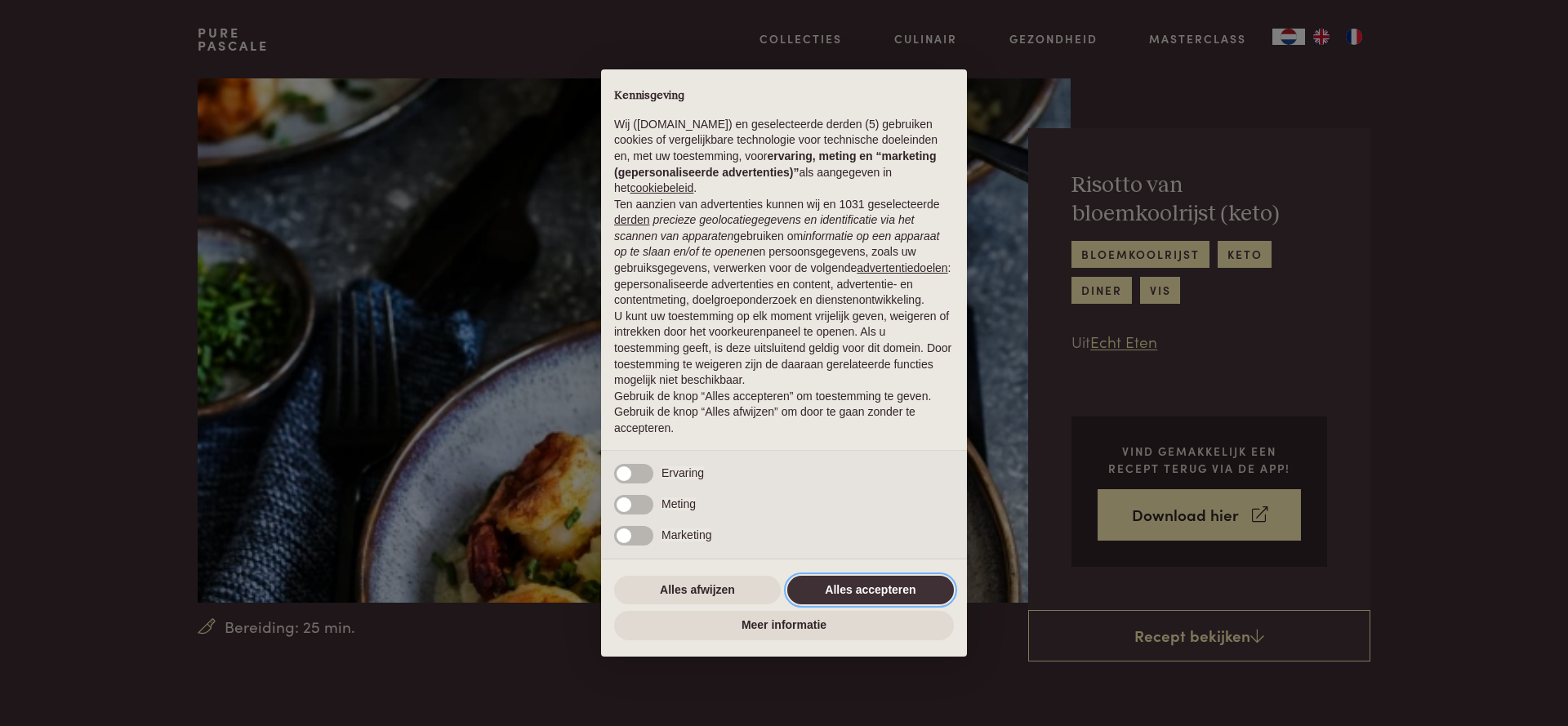
click at [877, 600] on button "Alles accepteren" at bounding box center [869, 590] width 166 height 29
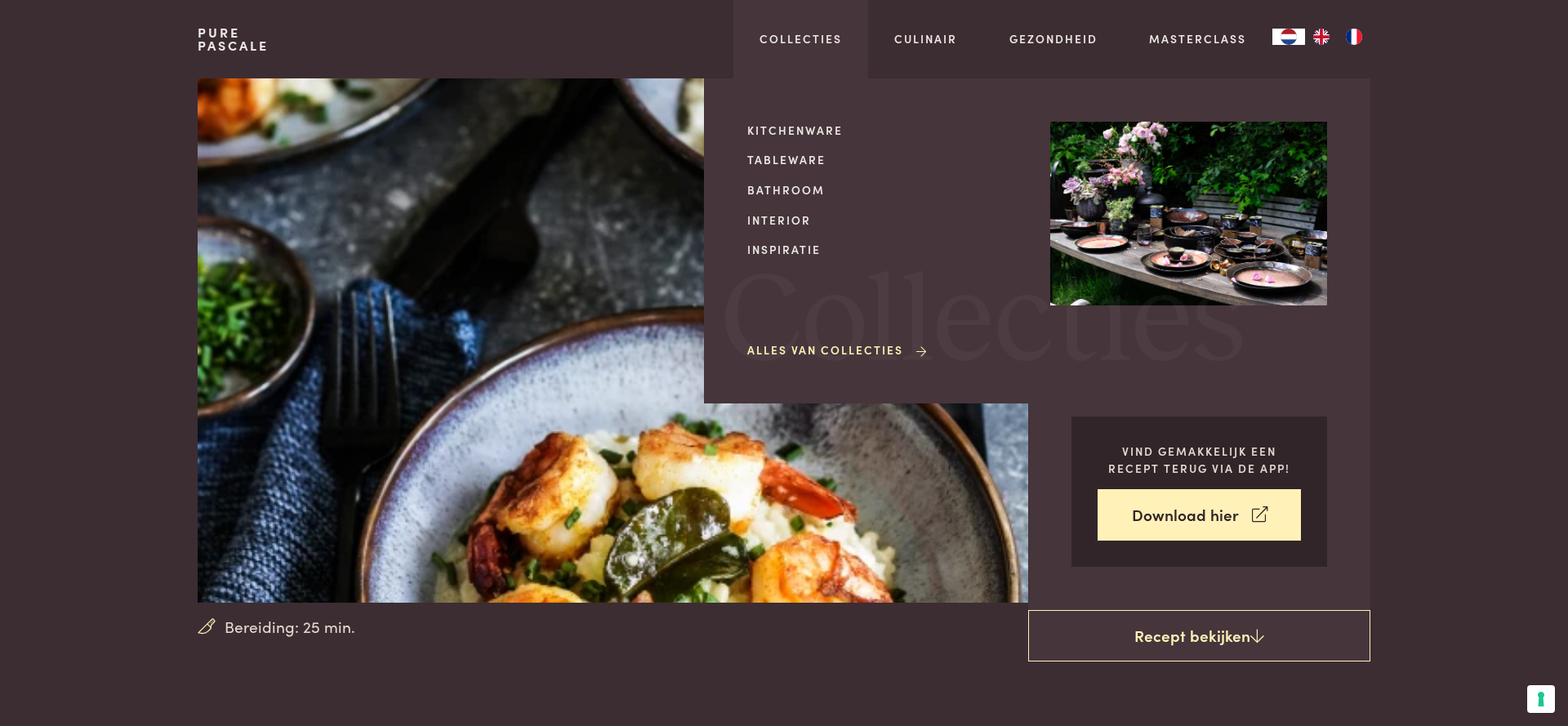
click at [898, 347] on link "Alles van Collecties" at bounding box center [838, 349] width 182 height 17
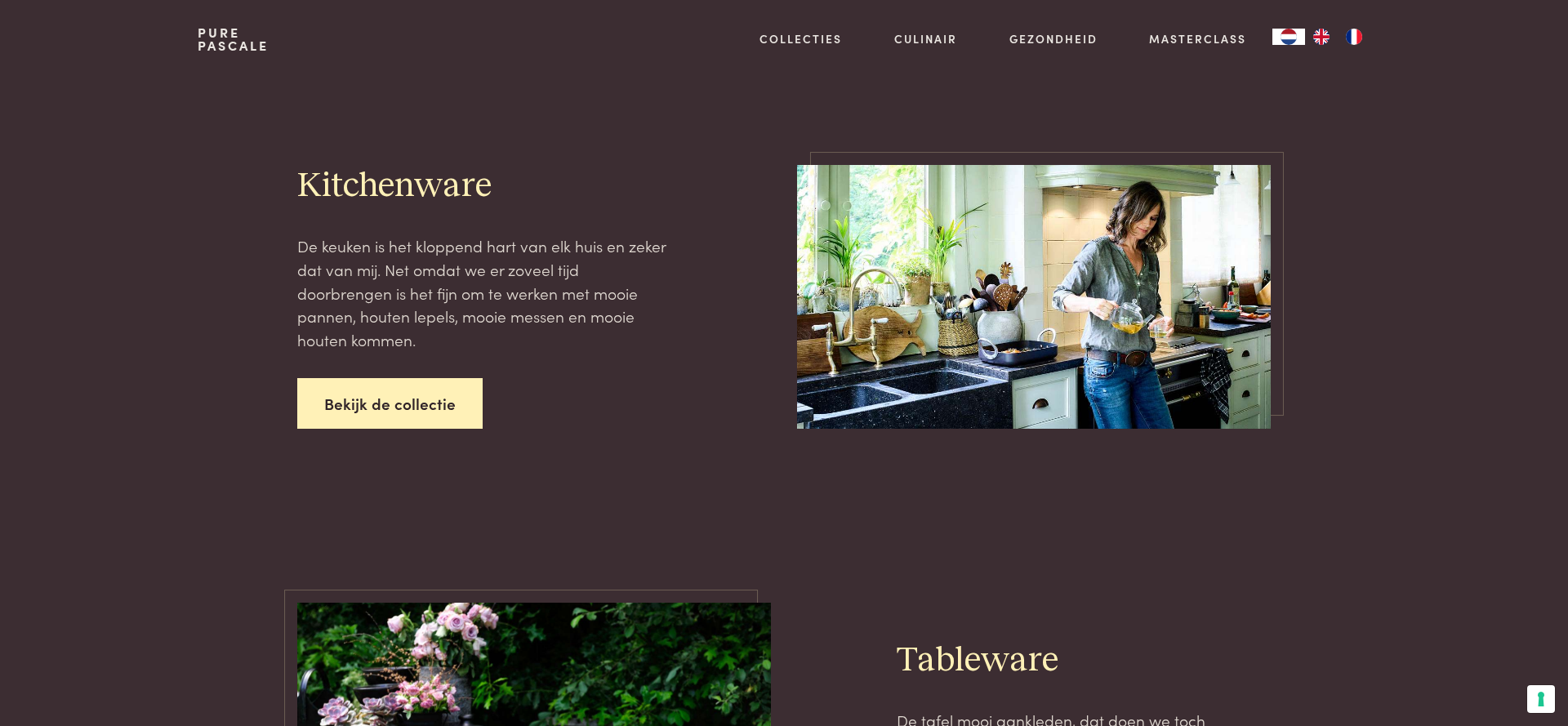
click at [365, 388] on link "Bekijk de collectie" at bounding box center [390, 404] width 186 height 52
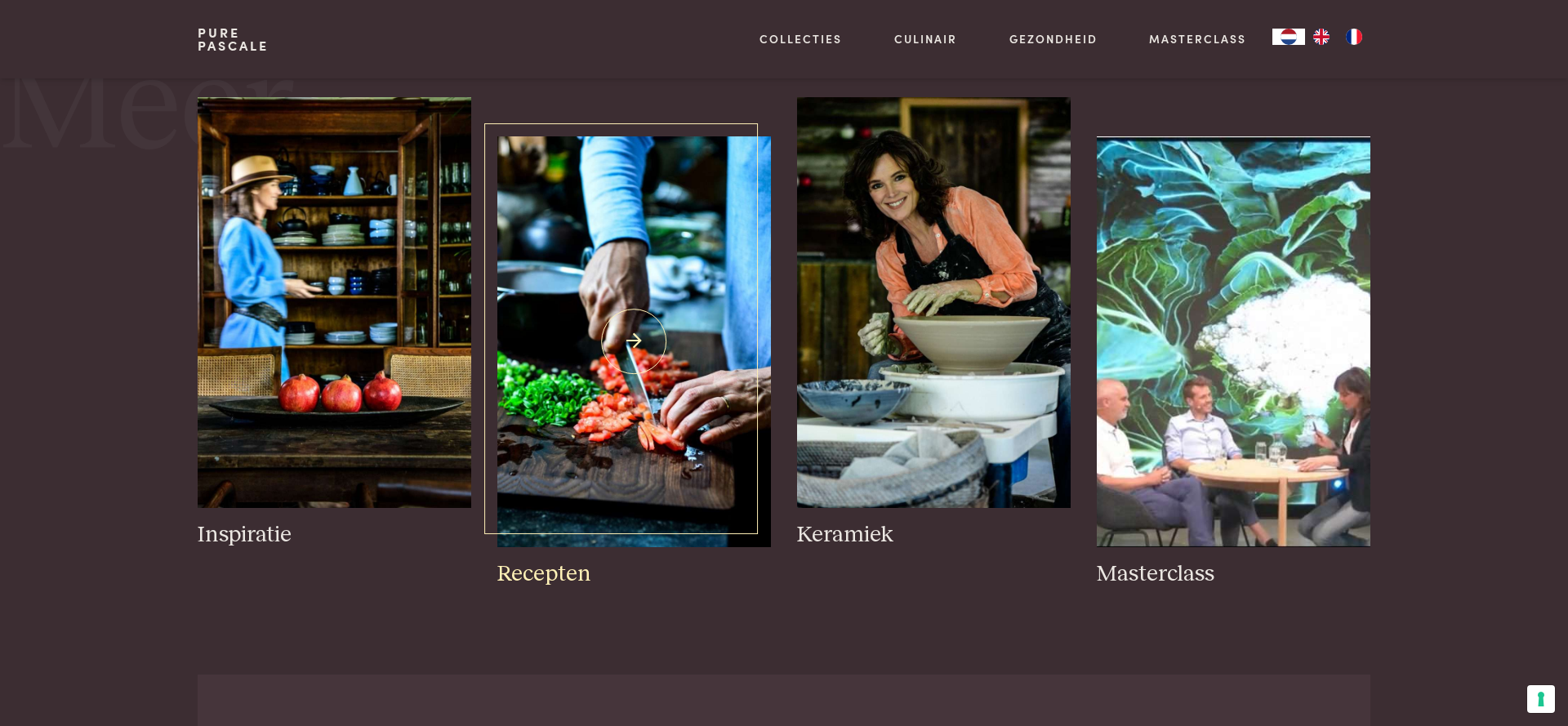
scroll to position [724, 0]
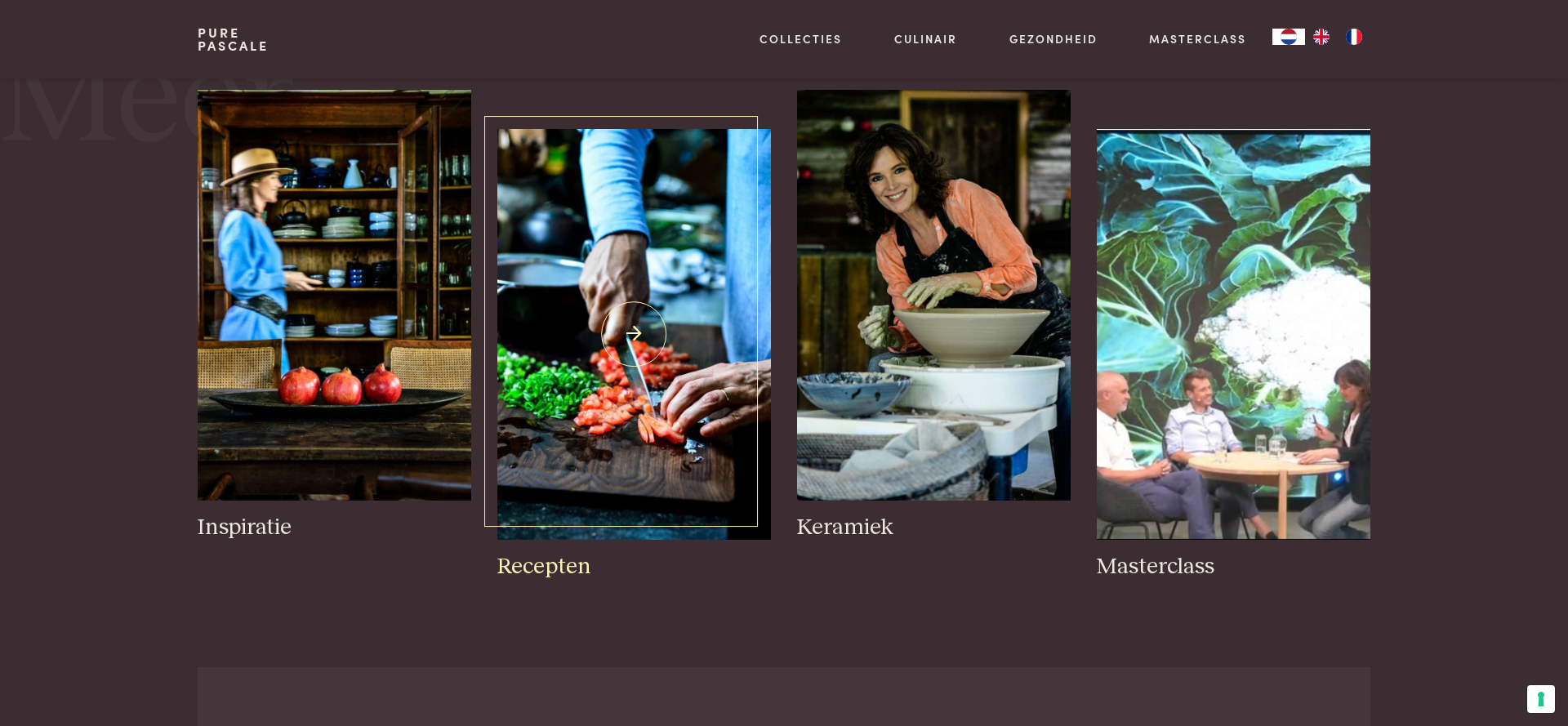
click at [652, 320] on img at bounding box center [634, 335] width 274 height 411
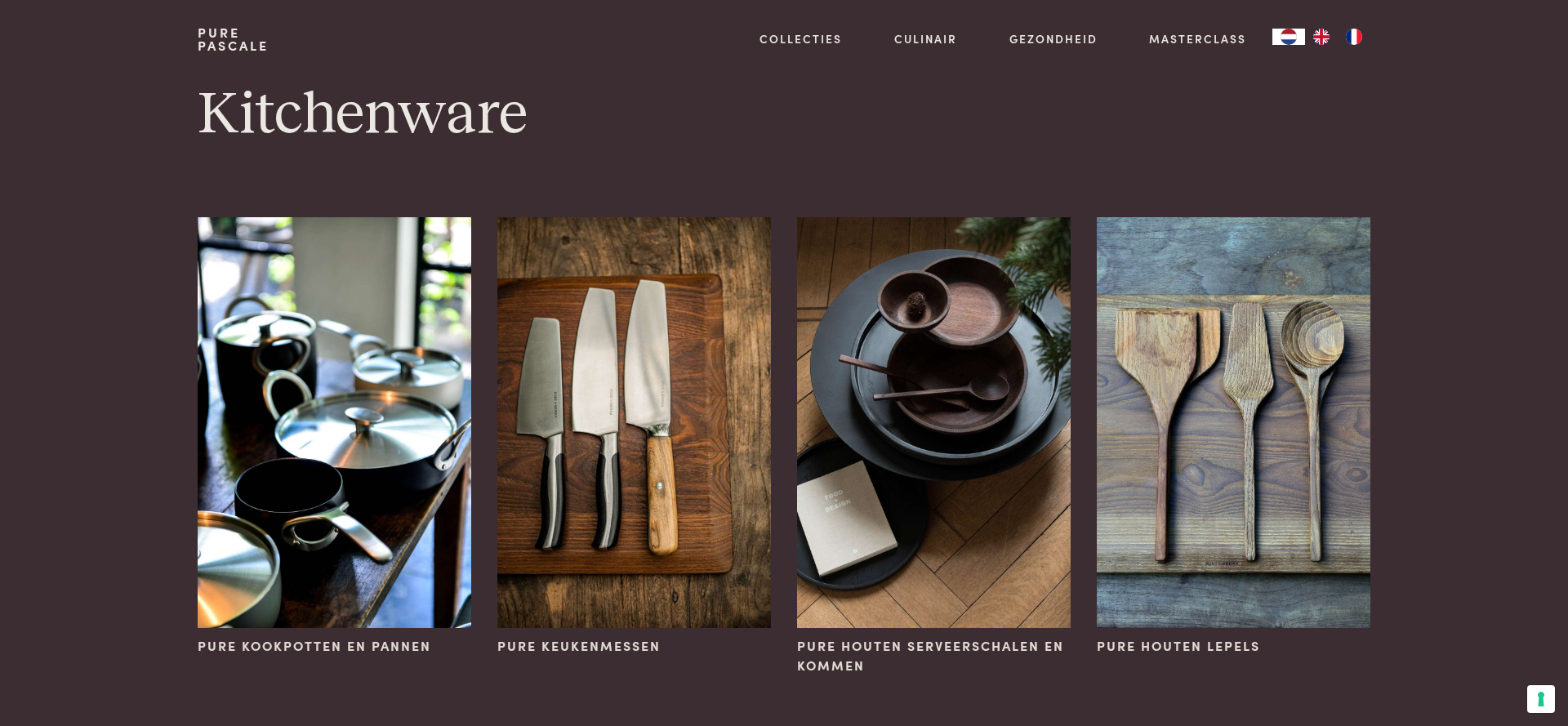
scroll to position [0, 0]
click at [1318, 415] on img at bounding box center [1233, 423] width 274 height 411
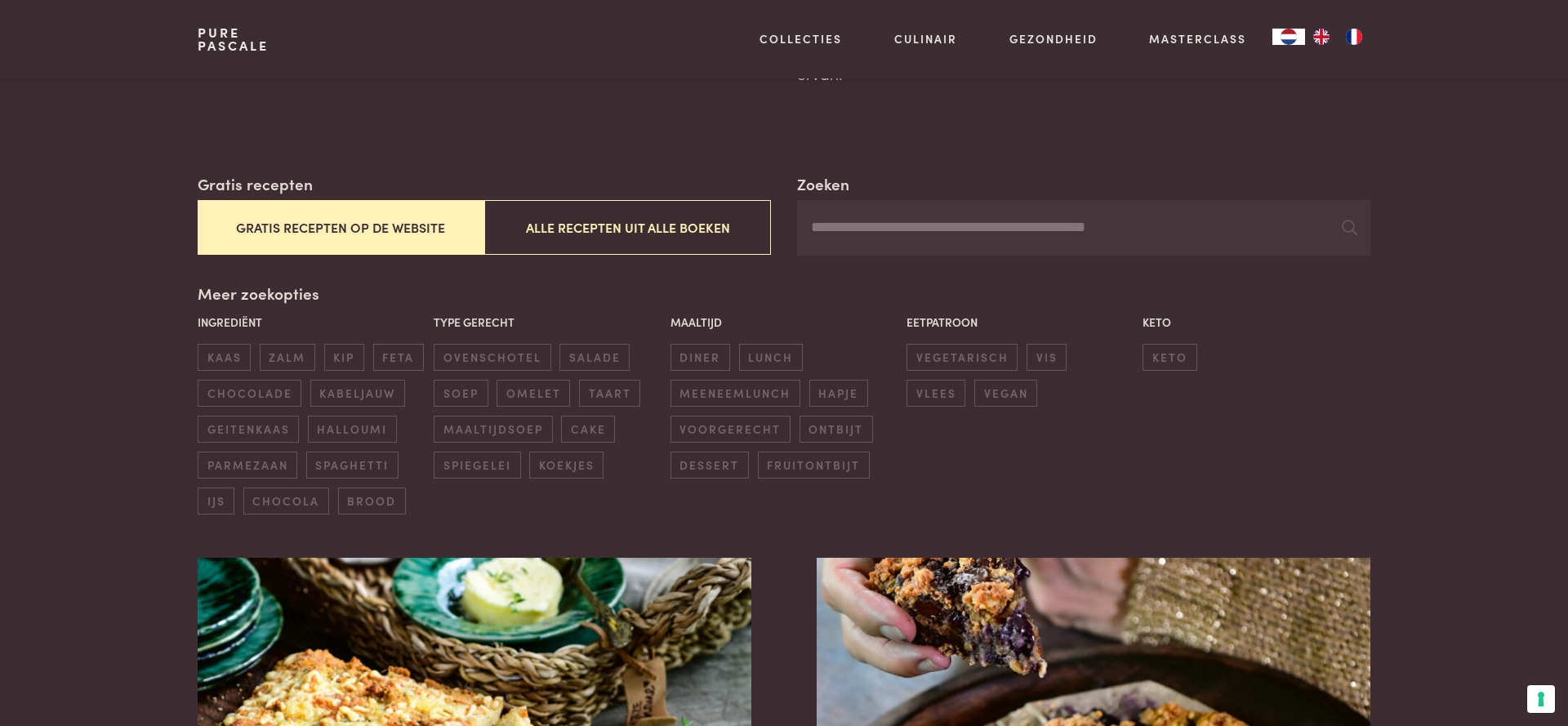
scroll to position [203, 0]
click at [611, 227] on button "Alle recepten uit alle boeken" at bounding box center [627, 227] width 286 height 55
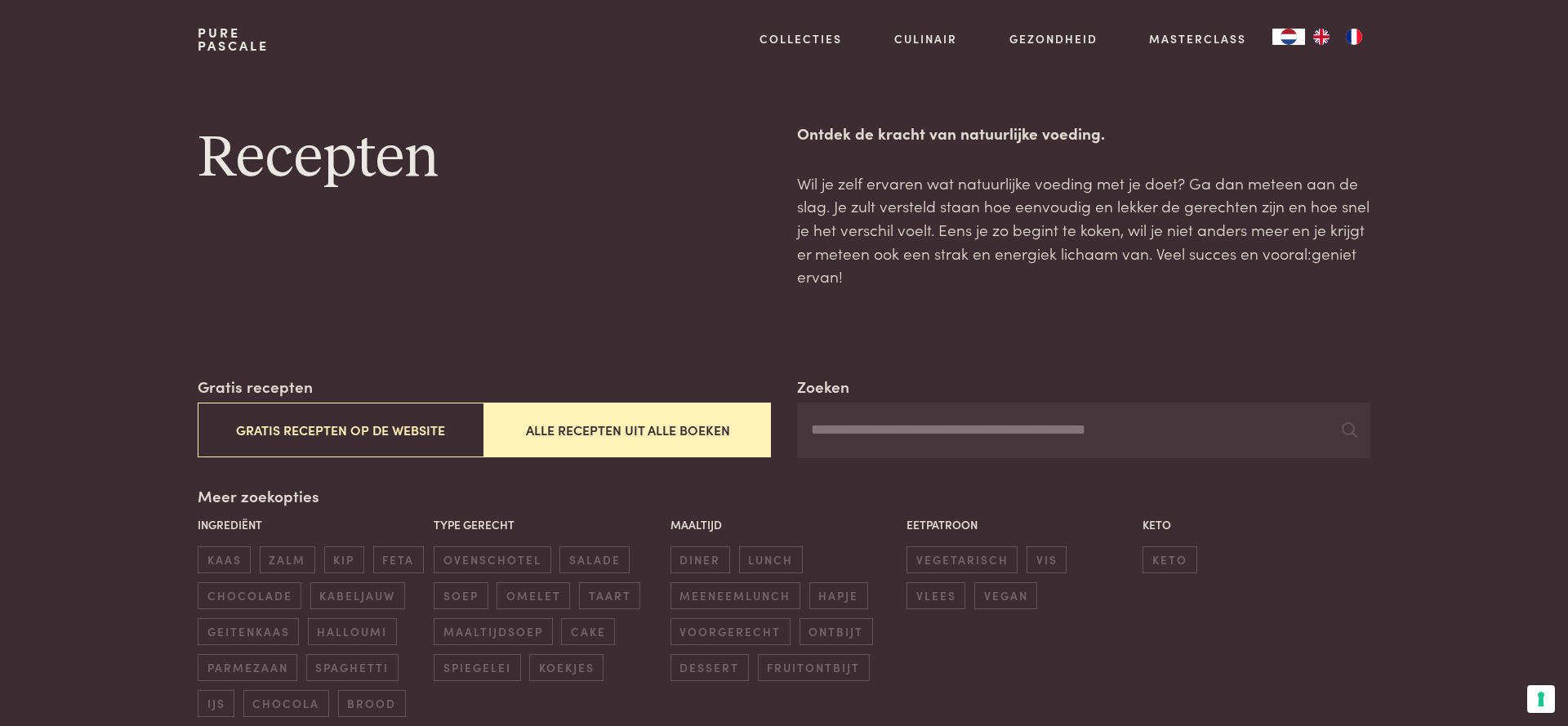
scroll to position [221, 0]
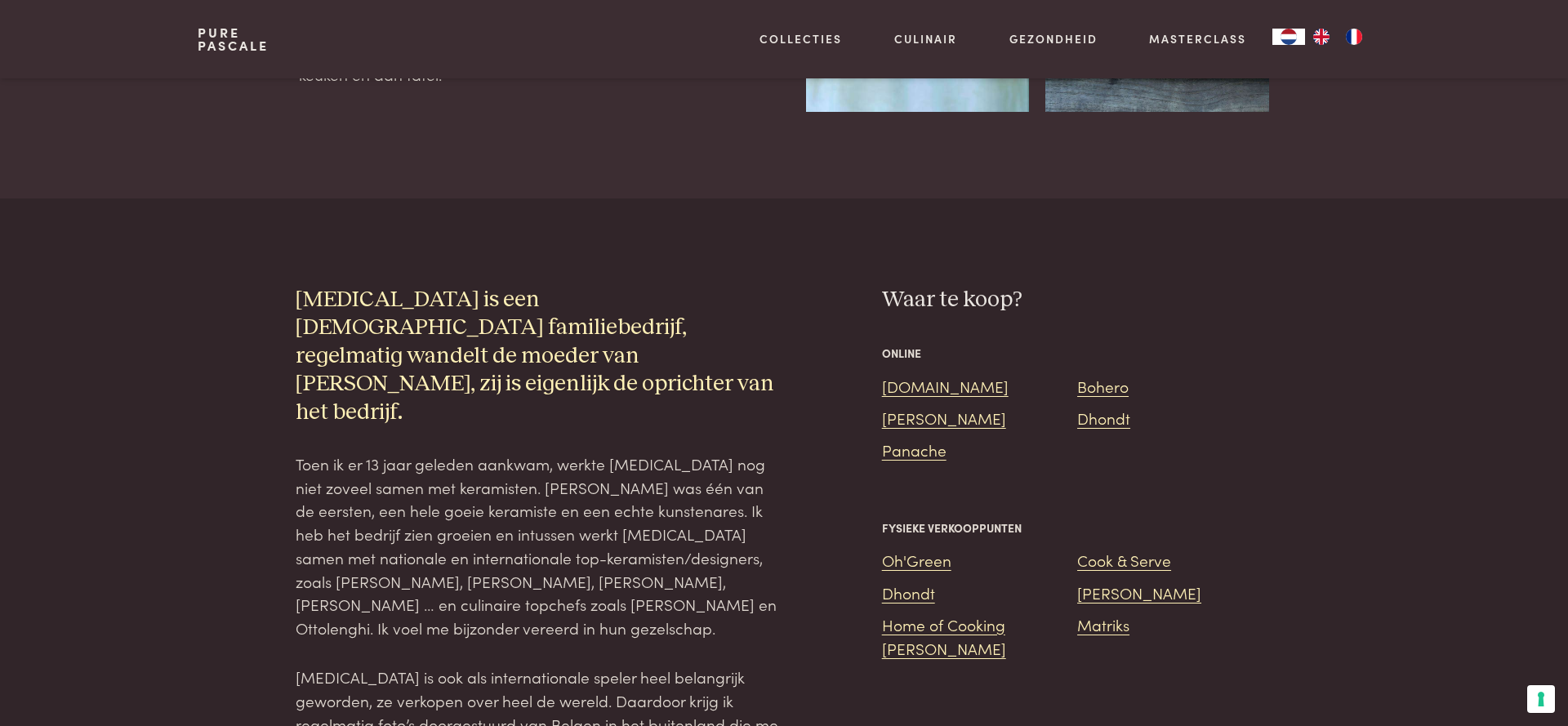
scroll to position [1254, 0]
click at [915, 377] on link "[DOMAIN_NAME]" at bounding box center [945, 384] width 126 height 22
